Goal: Complete application form

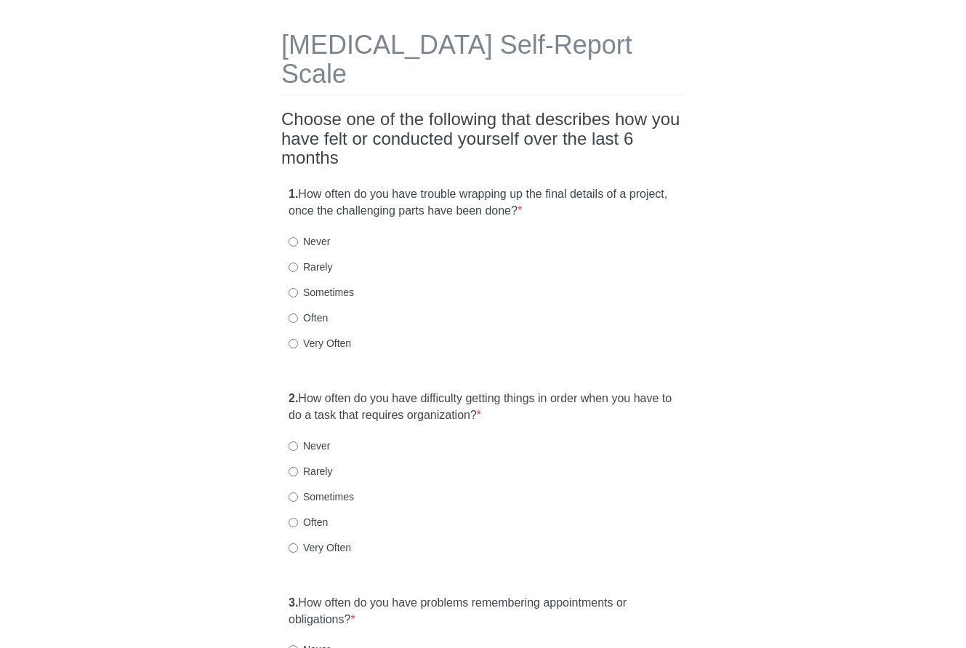
scroll to position [73, 0]
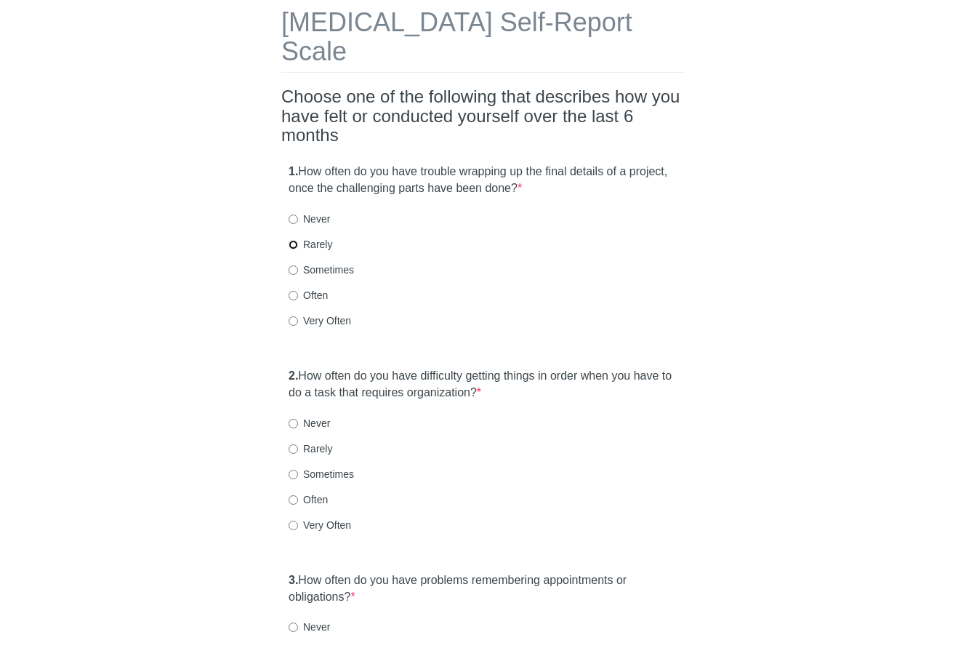
click at [293, 240] on input "Rarely" at bounding box center [293, 244] width 9 height 9
radio input "true"
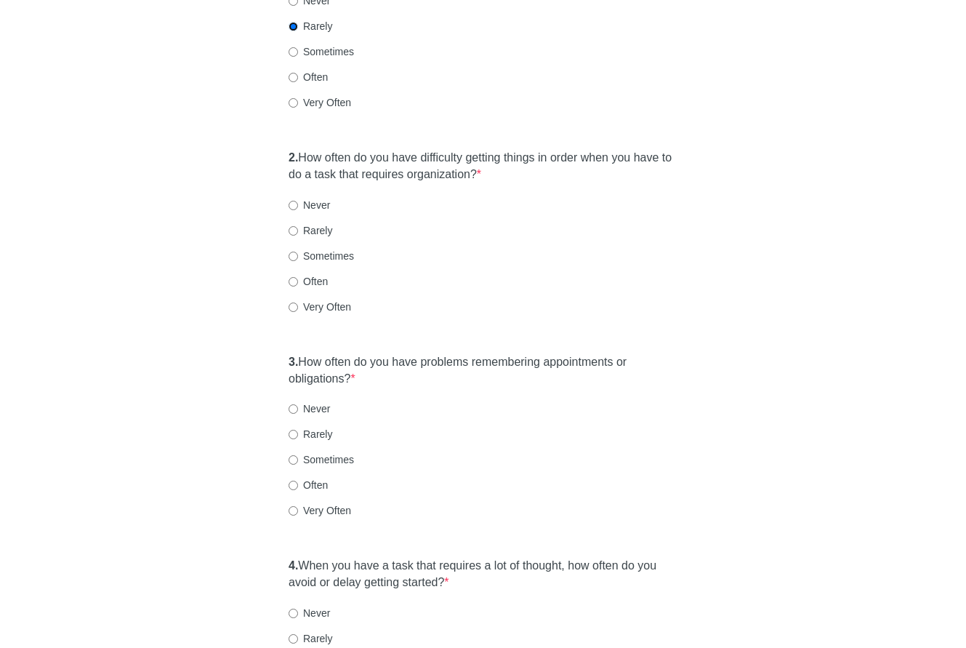
scroll to position [363, 0]
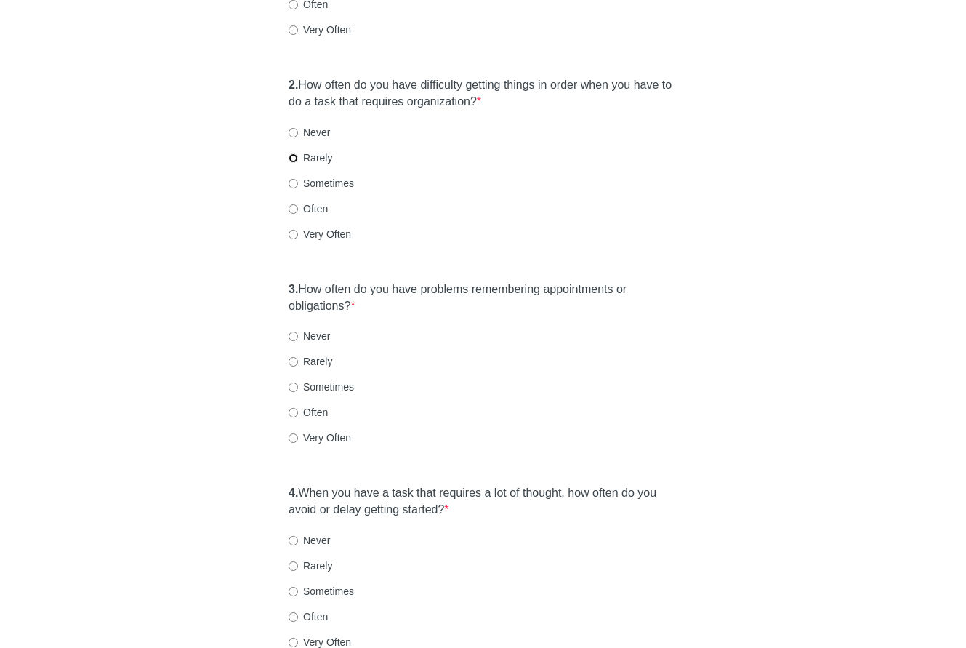
click at [294, 153] on input "Rarely" at bounding box center [293, 157] width 9 height 9
radio input "true"
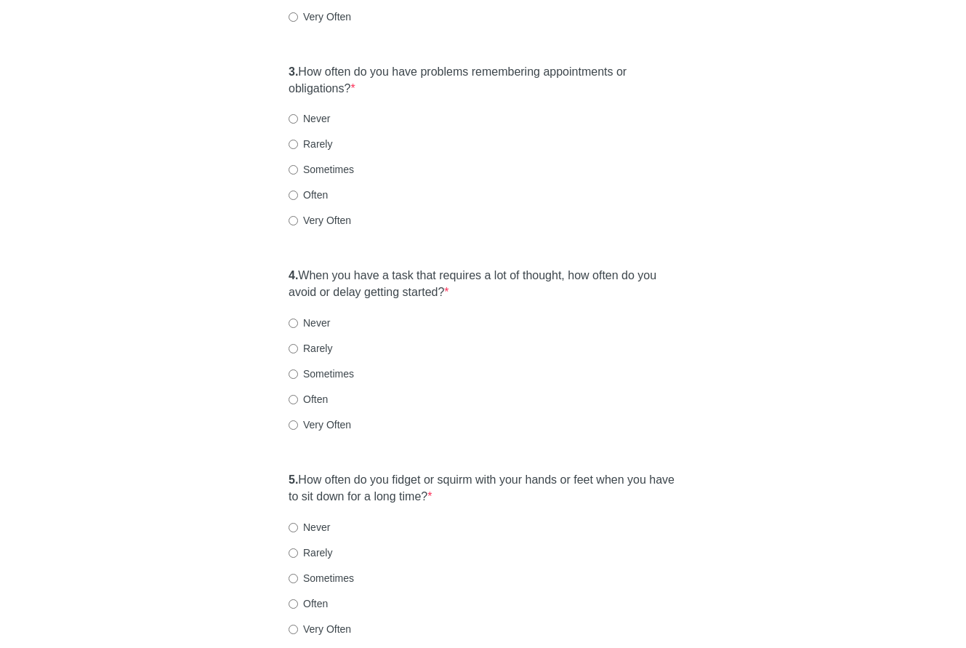
scroll to position [581, 0]
click at [293, 139] on input "Rarely" at bounding box center [293, 143] width 9 height 9
radio input "true"
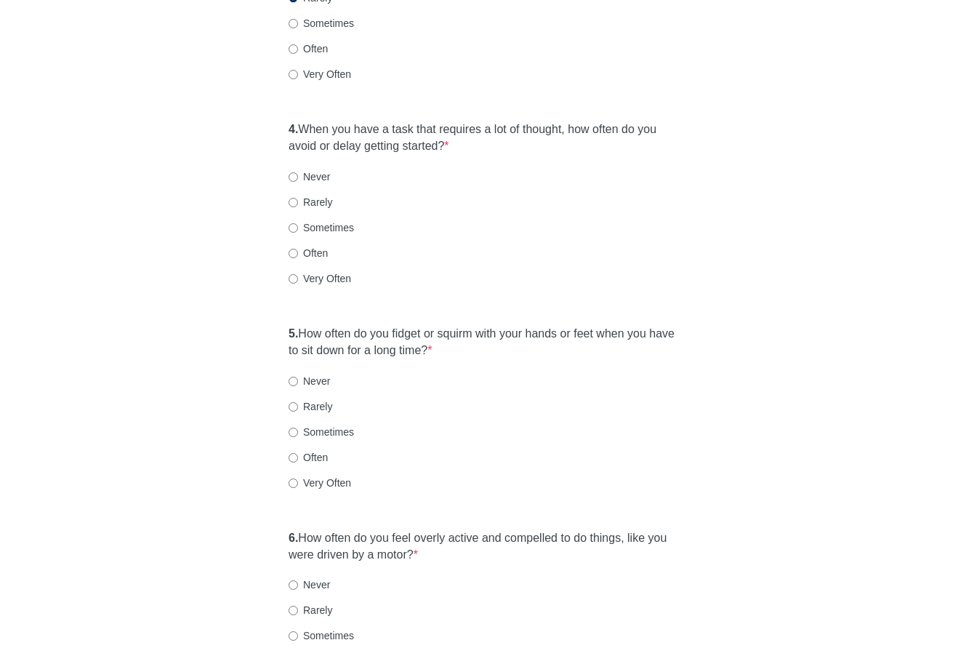
scroll to position [800, 0]
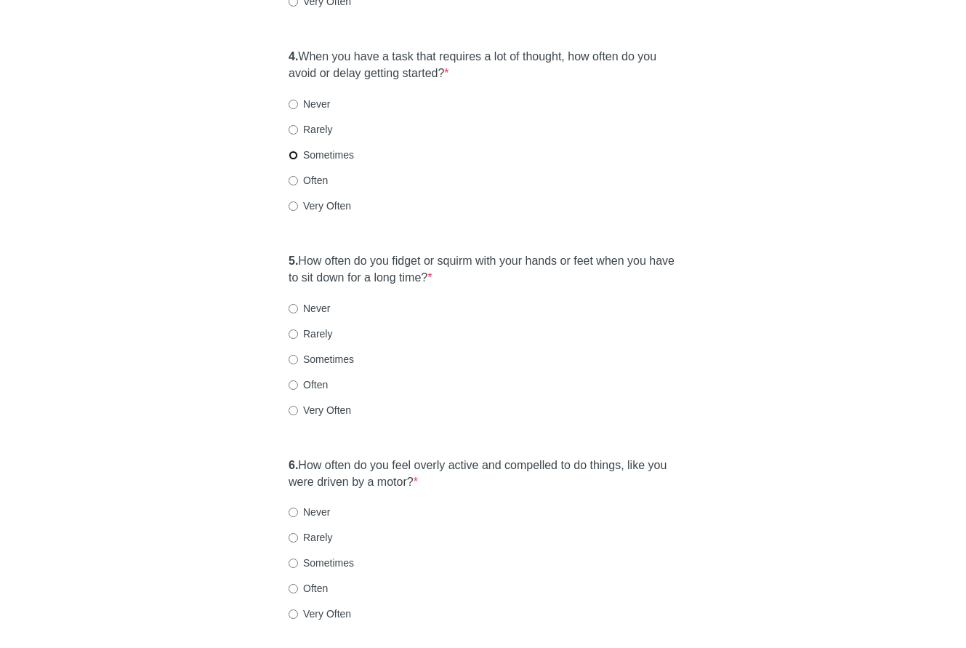
click at [294, 150] on input "Sometimes" at bounding box center [293, 154] width 9 height 9
radio input "true"
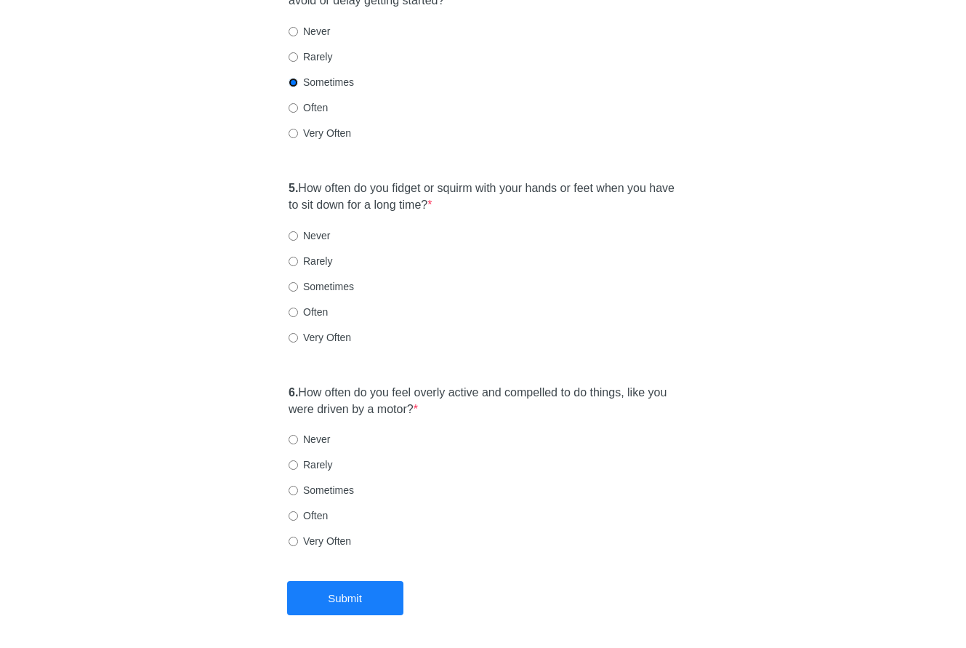
scroll to position [899, 0]
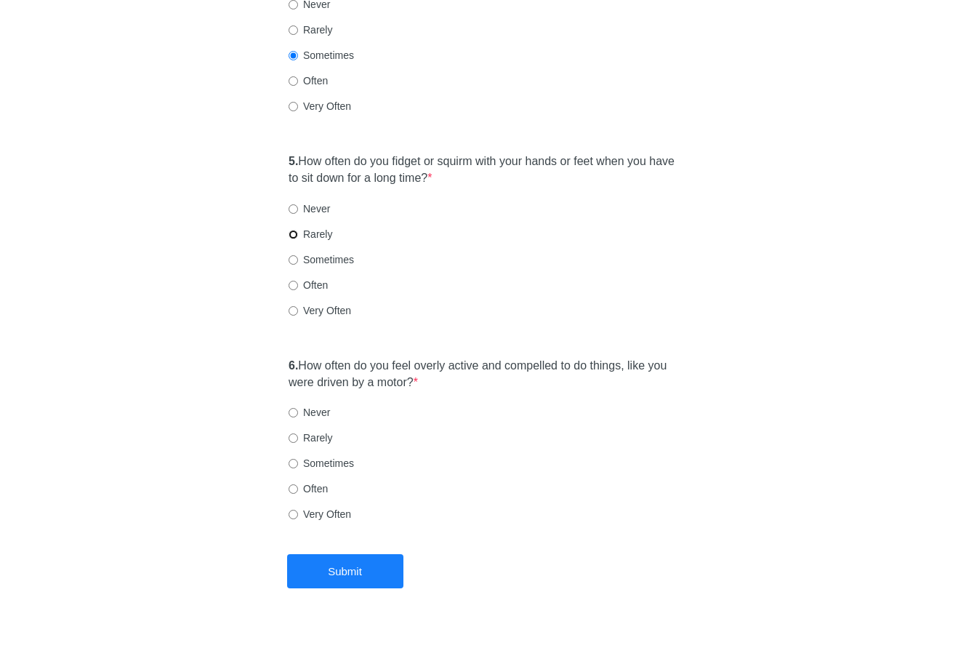
click at [292, 230] on input "Rarely" at bounding box center [293, 234] width 9 height 9
radio input "true"
click at [294, 459] on input "Sometimes" at bounding box center [293, 463] width 9 height 9
radio input "true"
click at [296, 433] on input "Rarely" at bounding box center [293, 437] width 9 height 9
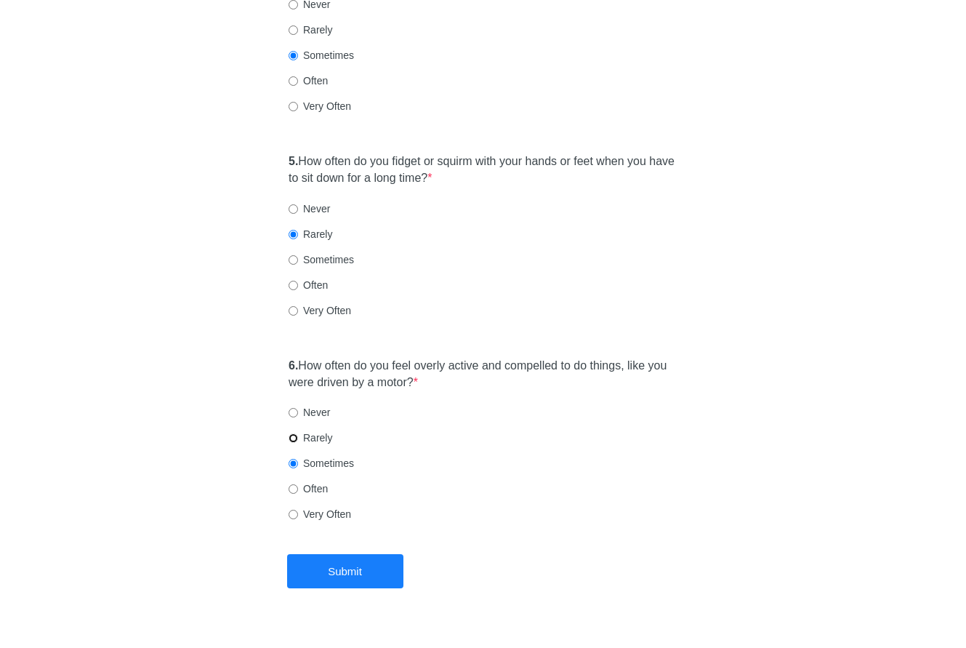
radio input "true"
click at [345, 554] on button "Submit" at bounding box center [345, 571] width 116 height 34
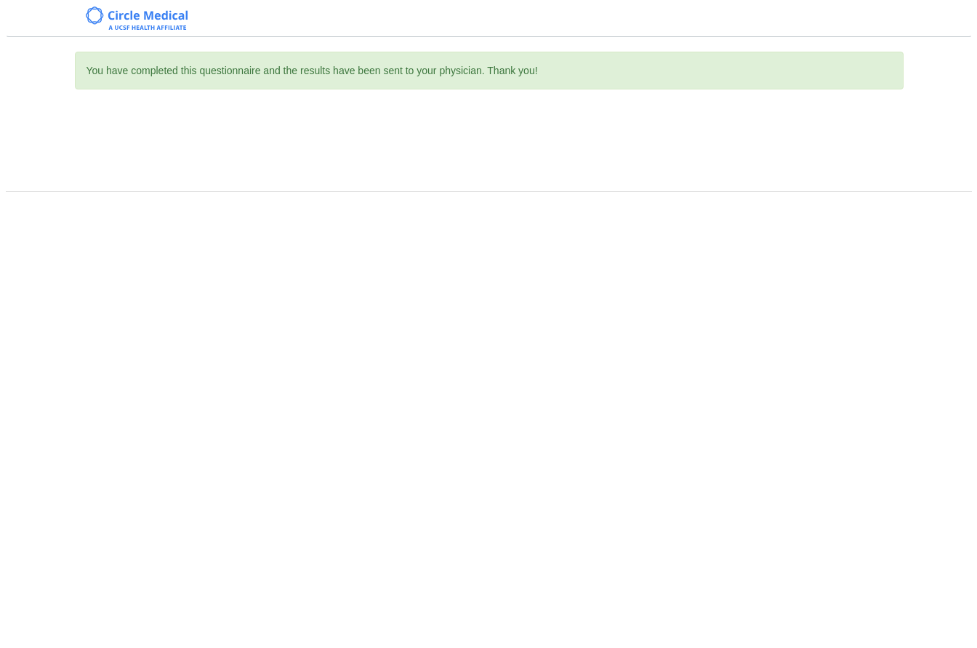
scroll to position [0, 0]
